Goal: Information Seeking & Learning: Learn about a topic

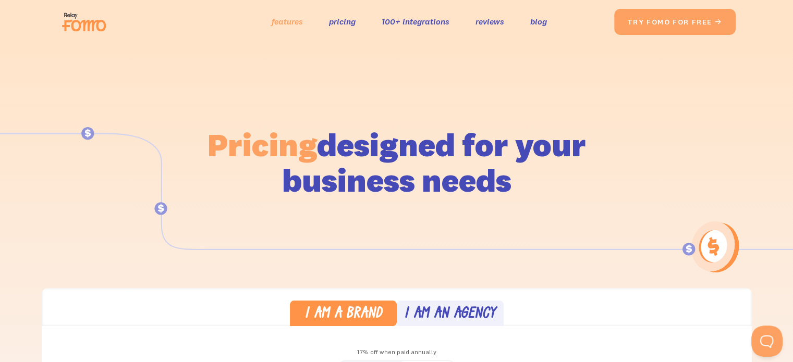
click at [276, 25] on link "features" at bounding box center [287, 21] width 31 height 15
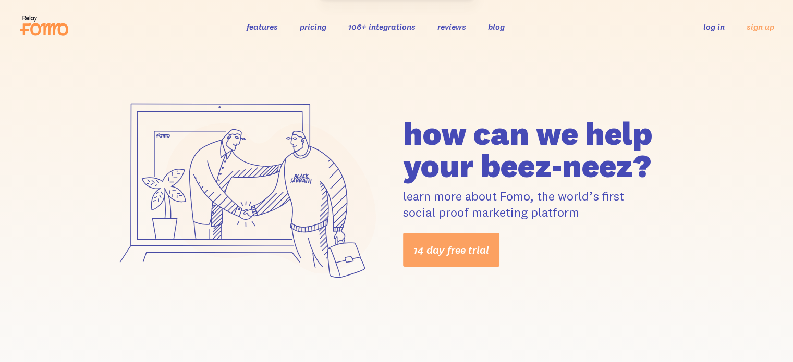
click at [325, 45] on header "features pricing 106+ integrations reviews blog log in sign up log in sign up" at bounding box center [396, 26] width 793 height 53
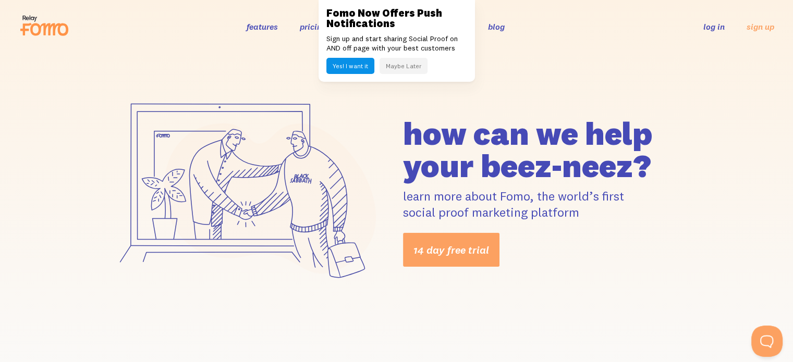
click at [387, 60] on button "Maybe Later" at bounding box center [403, 66] width 48 height 16
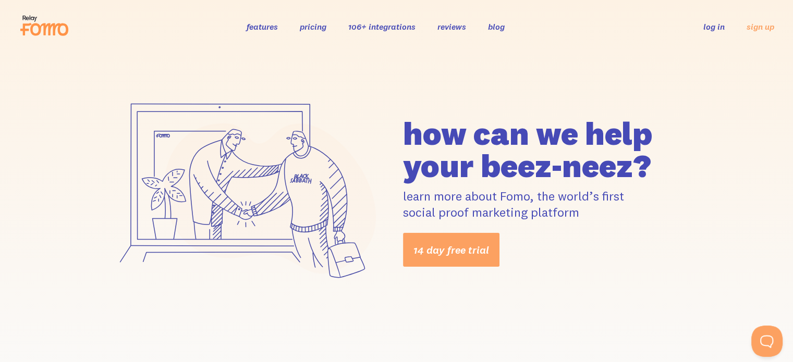
click at [368, 28] on link "106+ integrations" at bounding box center [381, 26] width 67 height 10
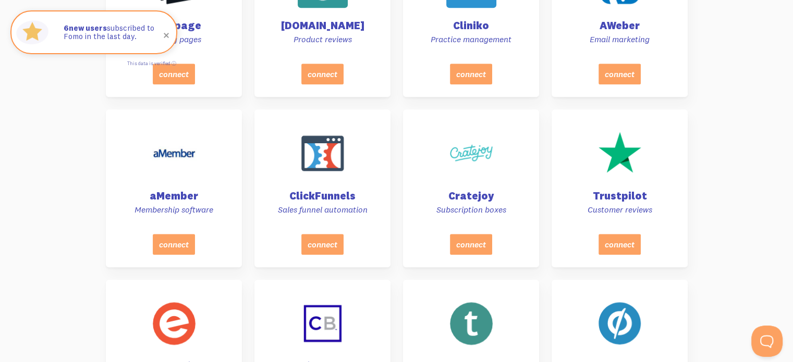
scroll to position [1478, 0]
